Goal: Information Seeking & Learning: Learn about a topic

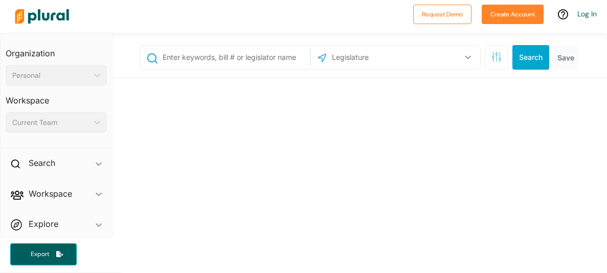
click at [84, 79] on div "Personal" at bounding box center [51, 75] width 78 height 11
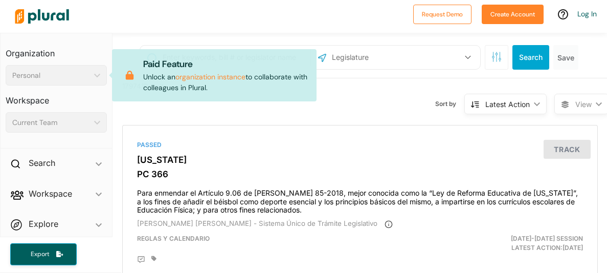
click at [229, 27] on div at bounding box center [209, 16] width 398 height 36
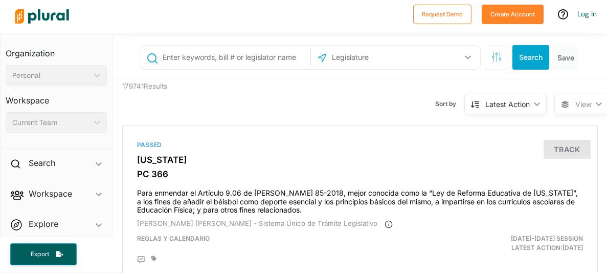
click at [60, 72] on div "Personal" at bounding box center [51, 75] width 78 height 11
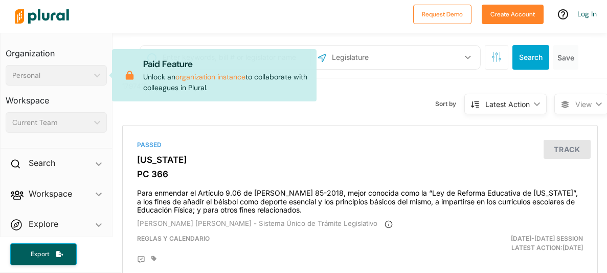
click at [60, 72] on div "Personal" at bounding box center [51, 75] width 78 height 11
click at [87, 101] on h3 "Workspace" at bounding box center [56, 96] width 101 height 23
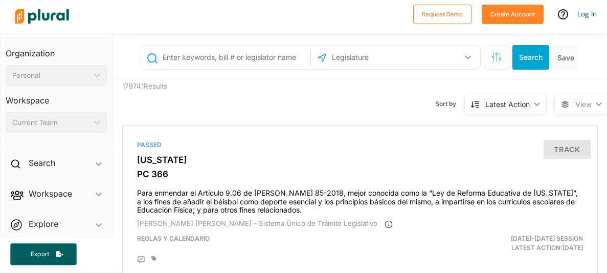
click at [90, 106] on h3 "Workspace" at bounding box center [56, 96] width 101 height 23
click at [222, 56] on input "text" at bounding box center [234, 57] width 145 height 19
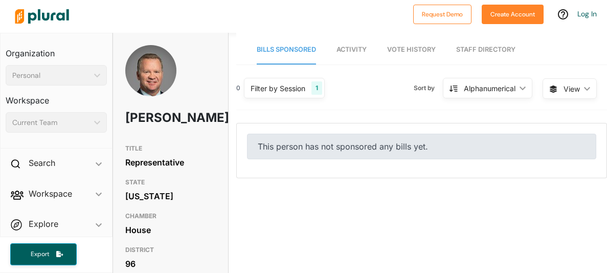
click at [348, 54] on link "Activity" at bounding box center [352, 49] width 30 height 29
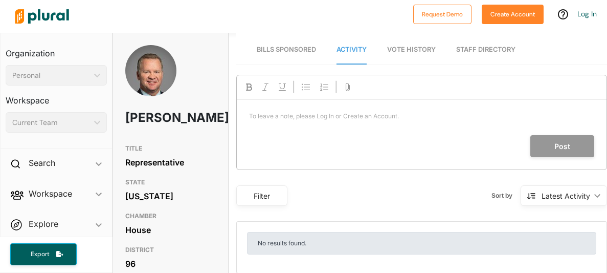
click at [413, 50] on span "Vote History" at bounding box center [411, 50] width 49 height 8
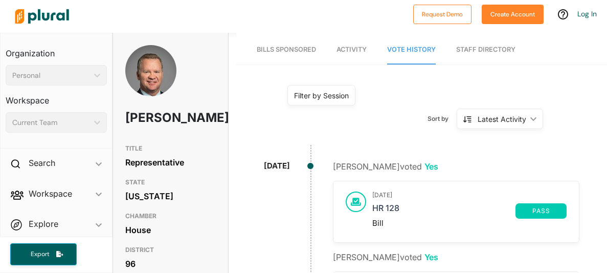
click at [264, 41] on link "Bills Sponsored" at bounding box center [286, 49] width 59 height 29
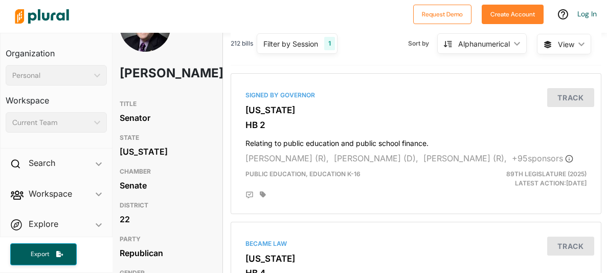
scroll to position [41, 6]
